Goal: Information Seeking & Learning: Learn about a topic

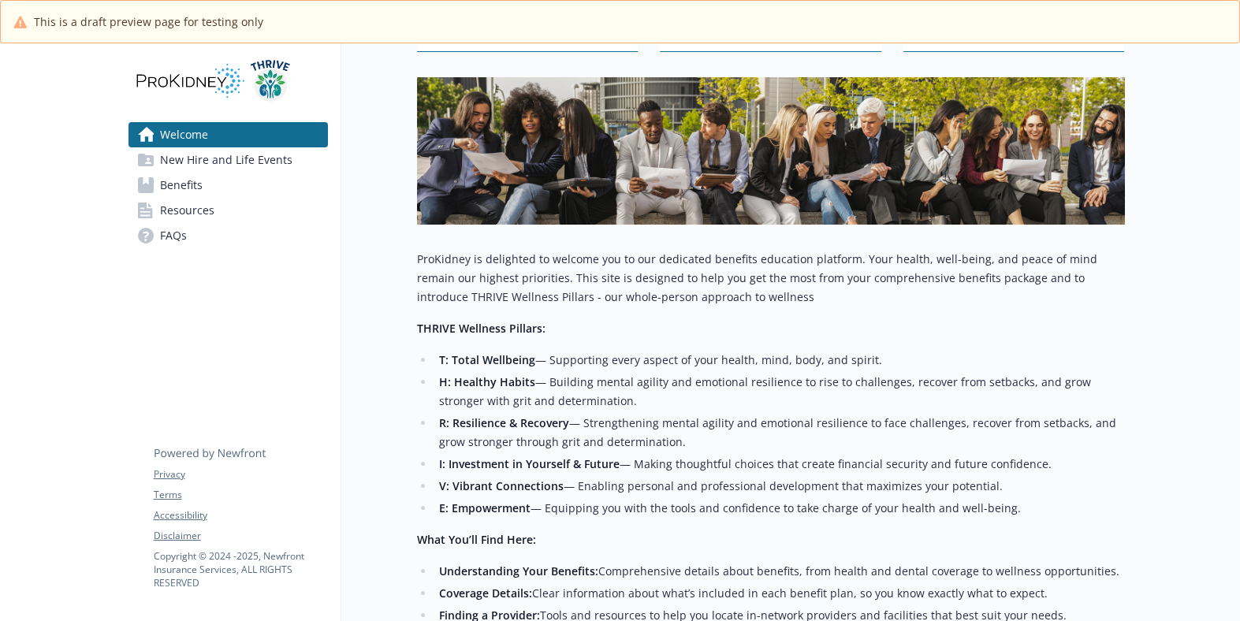
scroll to position [197, 0]
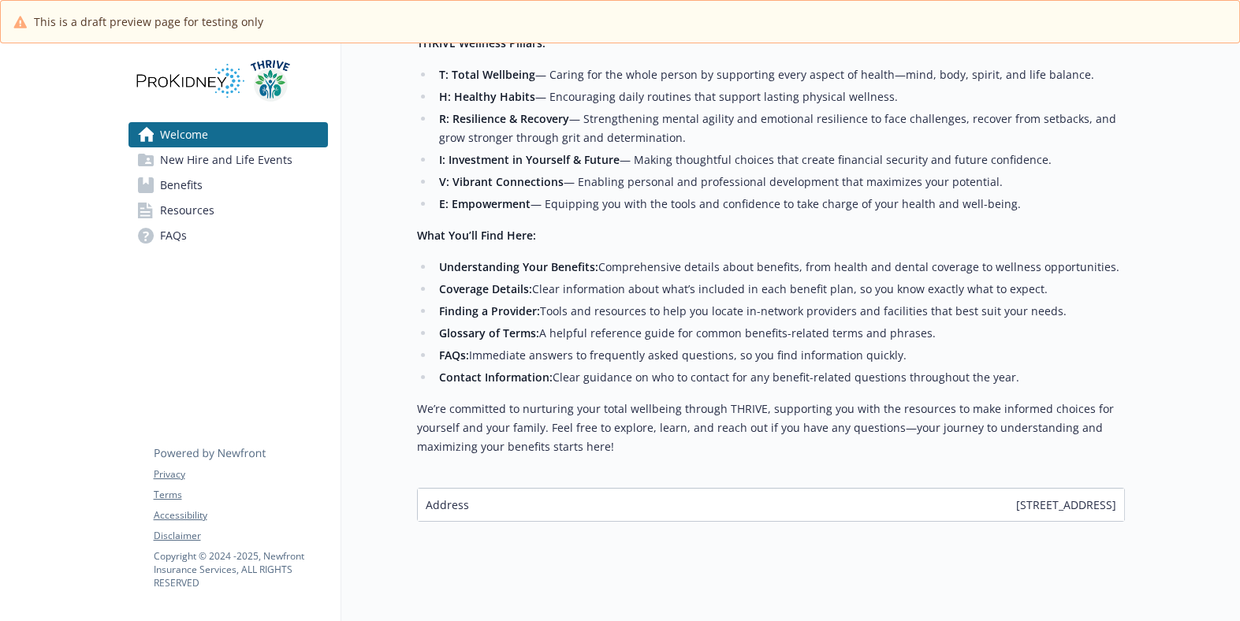
scroll to position [447, 0]
